Goal: Task Accomplishment & Management: Manage account settings

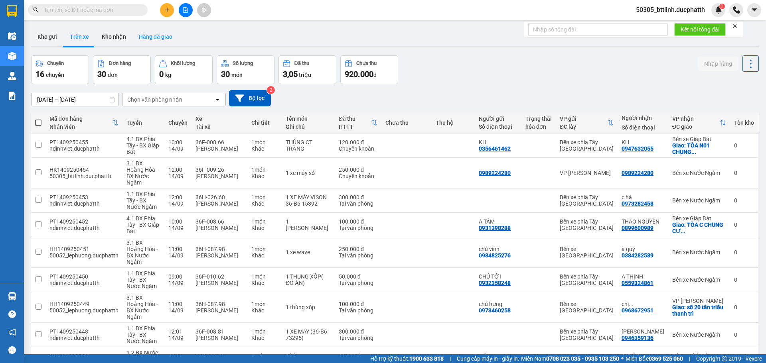
click at [141, 37] on button "Hàng đã giao" at bounding box center [155, 36] width 46 height 19
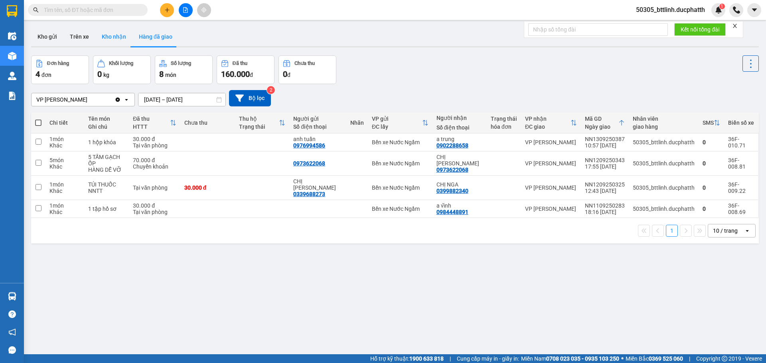
click at [114, 37] on button "Kho nhận" at bounding box center [113, 36] width 37 height 19
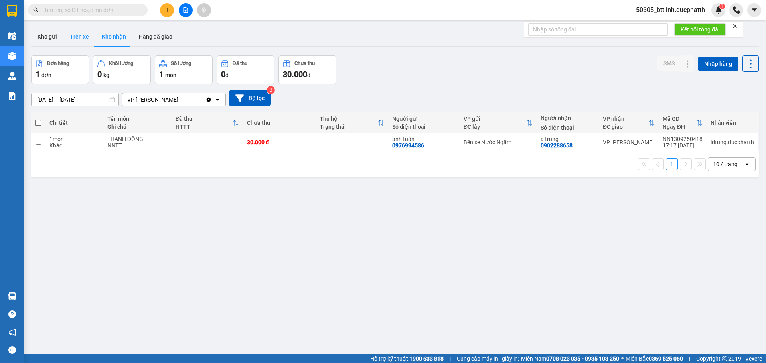
click at [85, 36] on button "Trên xe" at bounding box center [79, 36] width 32 height 19
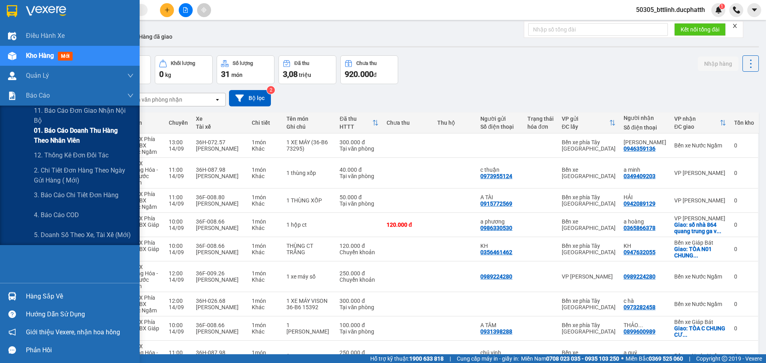
click at [70, 140] on span "01. Báo cáo doanh thu hàng theo nhân viên" at bounding box center [84, 136] width 100 height 20
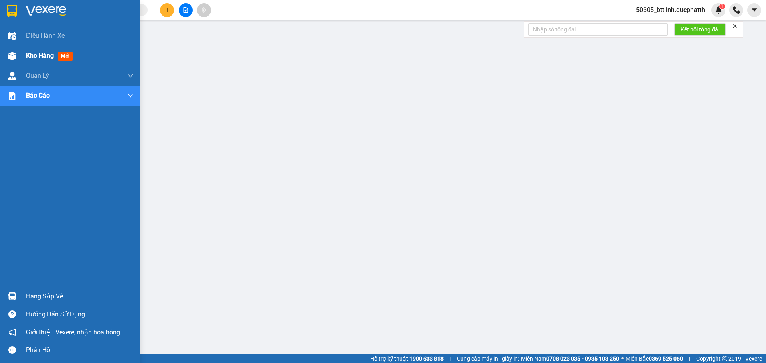
click at [26, 54] on span "Kho hàng" at bounding box center [40, 56] width 28 height 8
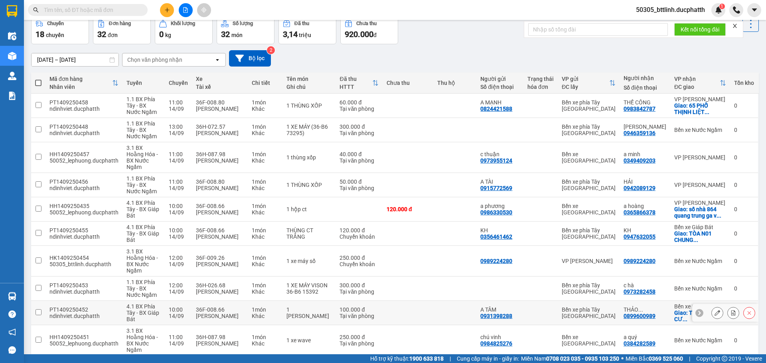
scroll to position [55, 0]
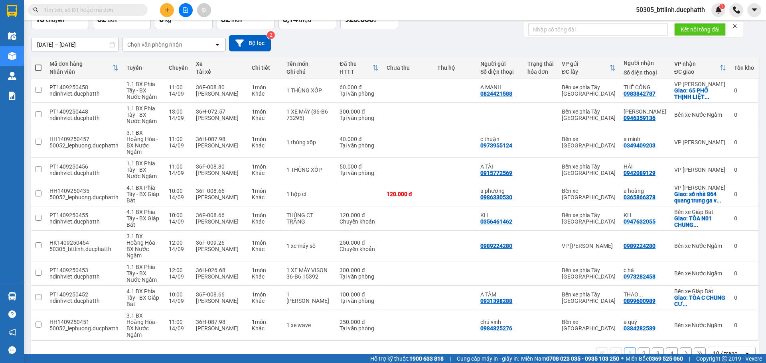
click at [638, 348] on button "2" at bounding box center [644, 354] width 12 height 12
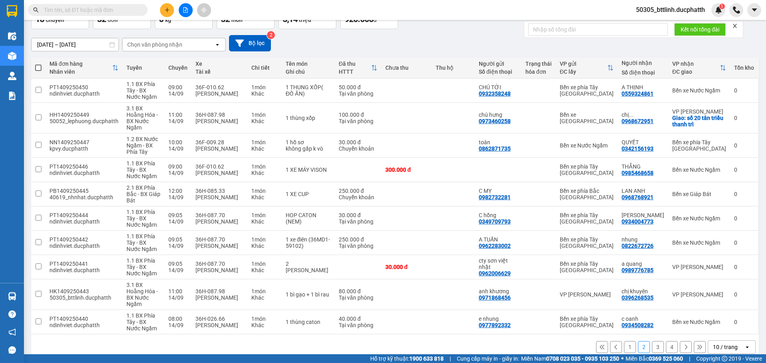
click at [652, 342] on button "3" at bounding box center [658, 348] width 12 height 12
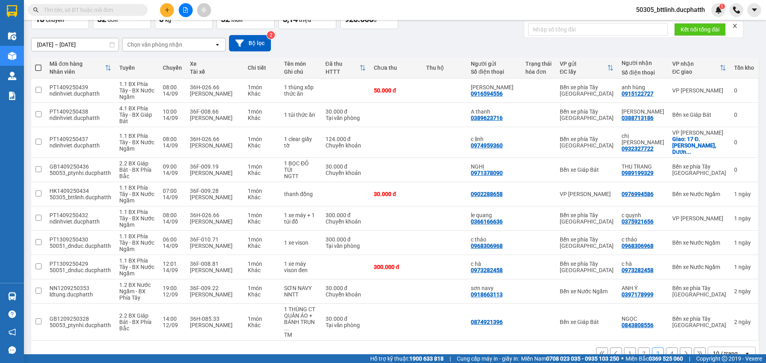
click at [638, 348] on button "2" at bounding box center [644, 354] width 12 height 12
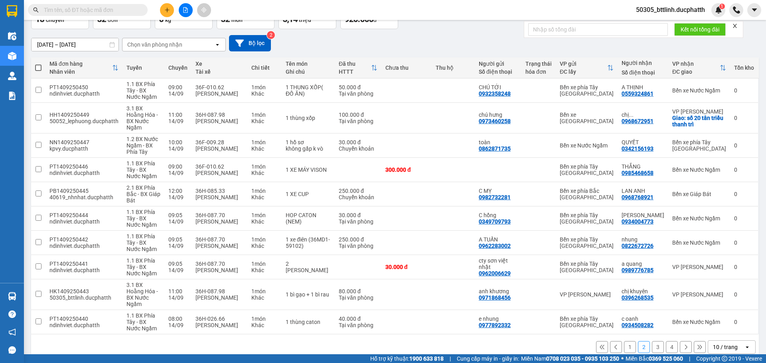
scroll to position [0, 0]
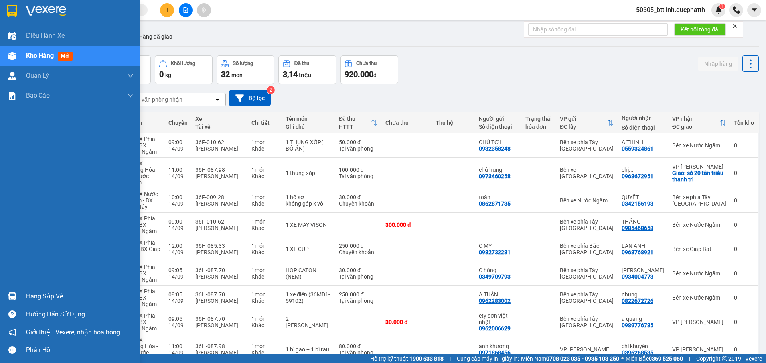
click at [45, 51] on div "Kho hàng mới" at bounding box center [51, 56] width 50 height 10
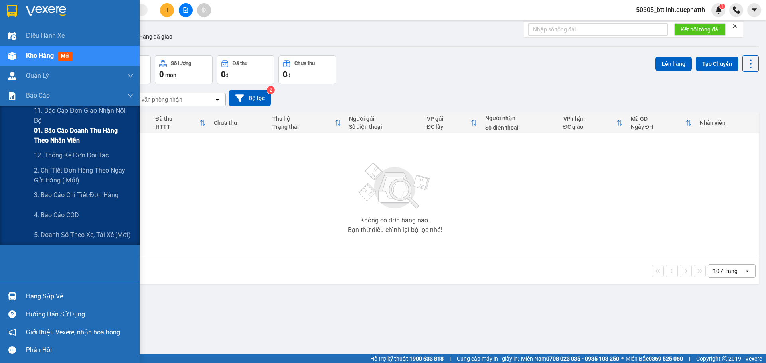
click at [58, 139] on span "01. Báo cáo doanh thu hàng theo nhân viên" at bounding box center [84, 136] width 100 height 20
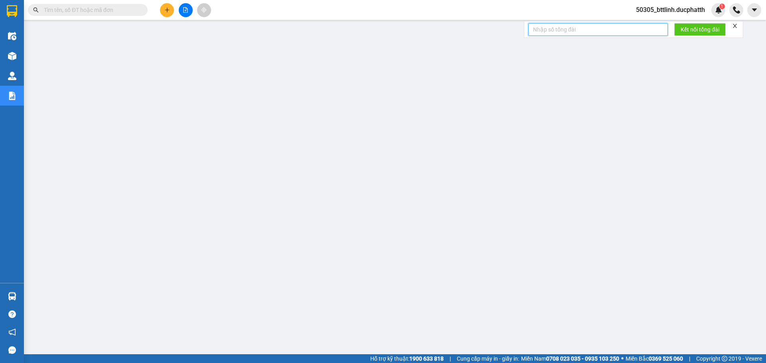
click at [622, 32] on input "text" at bounding box center [598, 29] width 140 height 13
click at [662, 9] on span "50305_bttlinh.ducphatth" at bounding box center [671, 10] width 82 height 10
click at [652, 26] on span "Đăng xuất" at bounding box center [673, 24] width 66 height 9
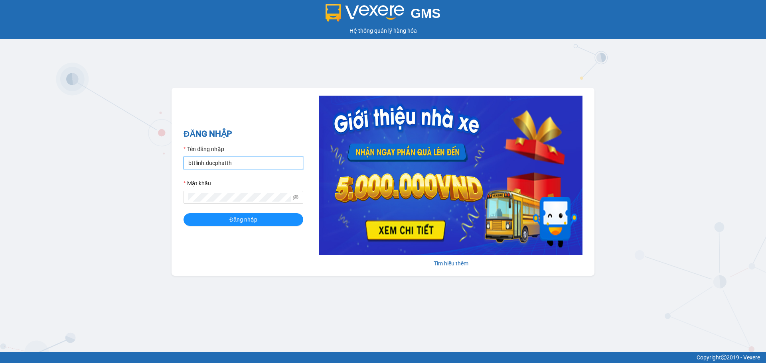
click at [256, 168] on input "bttlinh.ducphatth" at bounding box center [244, 163] width 120 height 13
type input "ntduyen.ducphatth"
click at [241, 221] on span "Đăng nhập" at bounding box center [243, 219] width 28 height 9
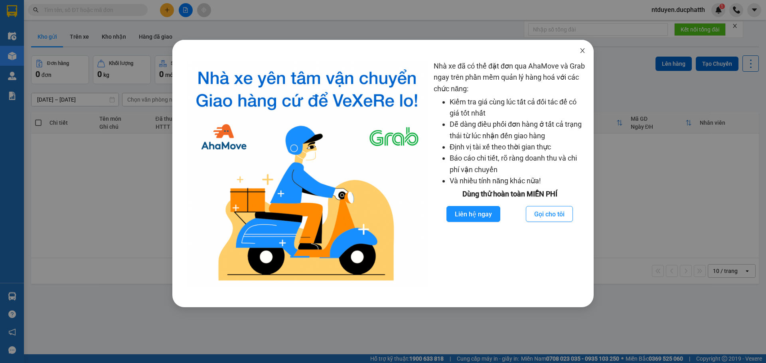
drag, startPoint x: 579, startPoint y: 49, endPoint x: 588, endPoint y: 66, distance: 19.3
click at [580, 49] on icon "close" at bounding box center [582, 50] width 6 height 6
